Goal: Information Seeking & Learning: Learn about a topic

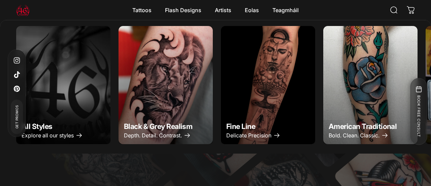
click at [126, 65] on img "Black & Grey Realism" at bounding box center [166, 85] width 94 height 118
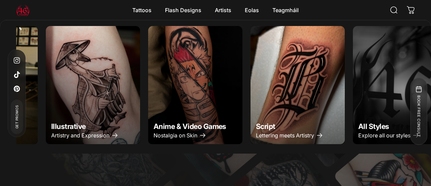
scroll to position [338, 0]
click at [193, 68] on img "Anime & Video Games" at bounding box center [195, 85] width 94 height 118
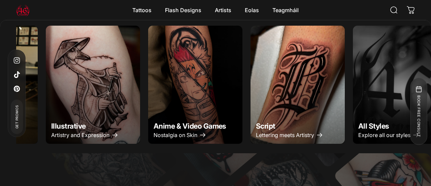
click at [106, 89] on img "Illustrative" at bounding box center [92, 85] width 99 height 124
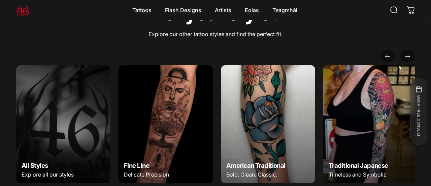
scroll to position [2350, 0]
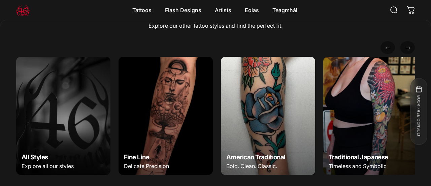
click at [376, 125] on img at bounding box center [370, 116] width 99 height 124
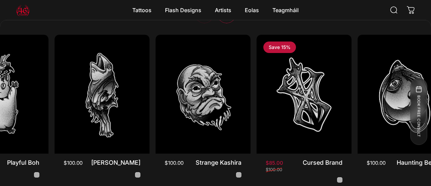
scroll to position [0, 202]
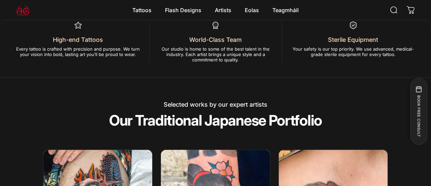
scroll to position [857, 0]
